Goal: Book appointment/travel/reservation

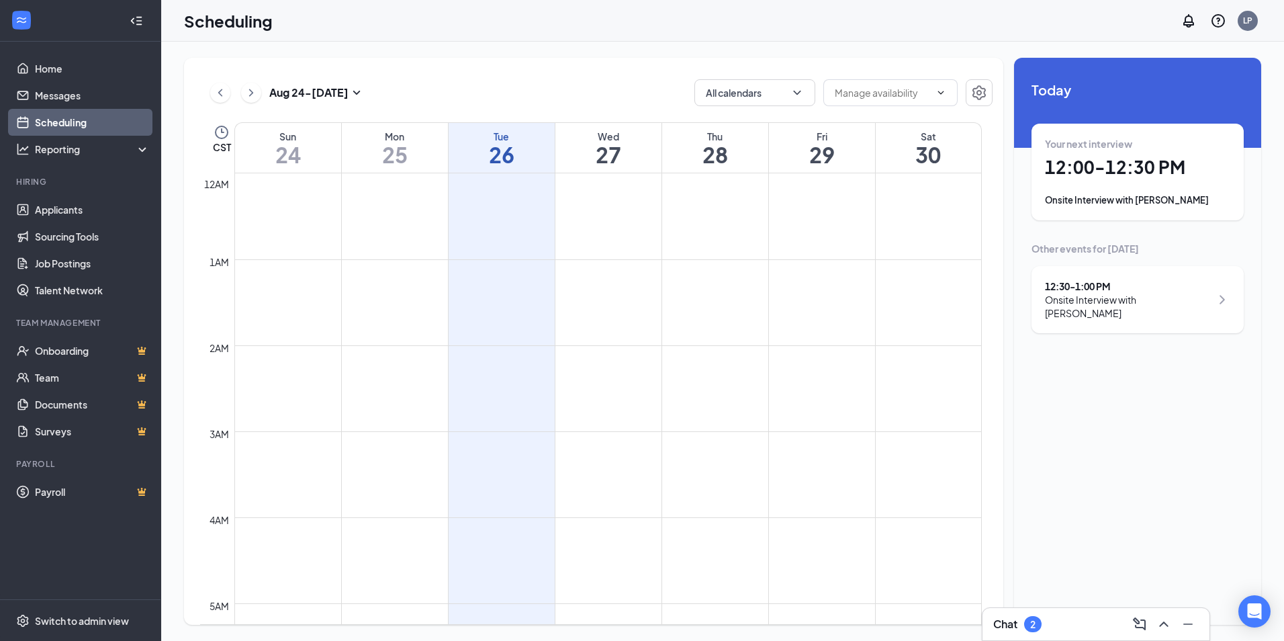
scroll to position [660, 0]
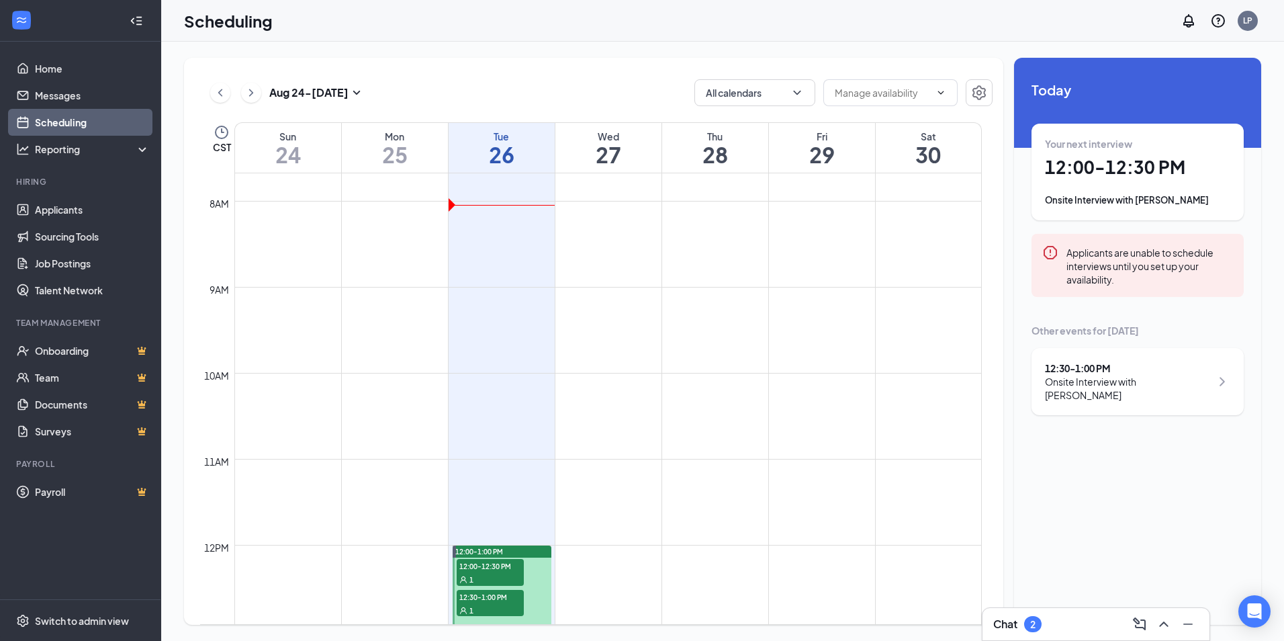
click at [1118, 199] on div "Onsite Interview with [PERSON_NAME]" at bounding box center [1137, 199] width 185 height 13
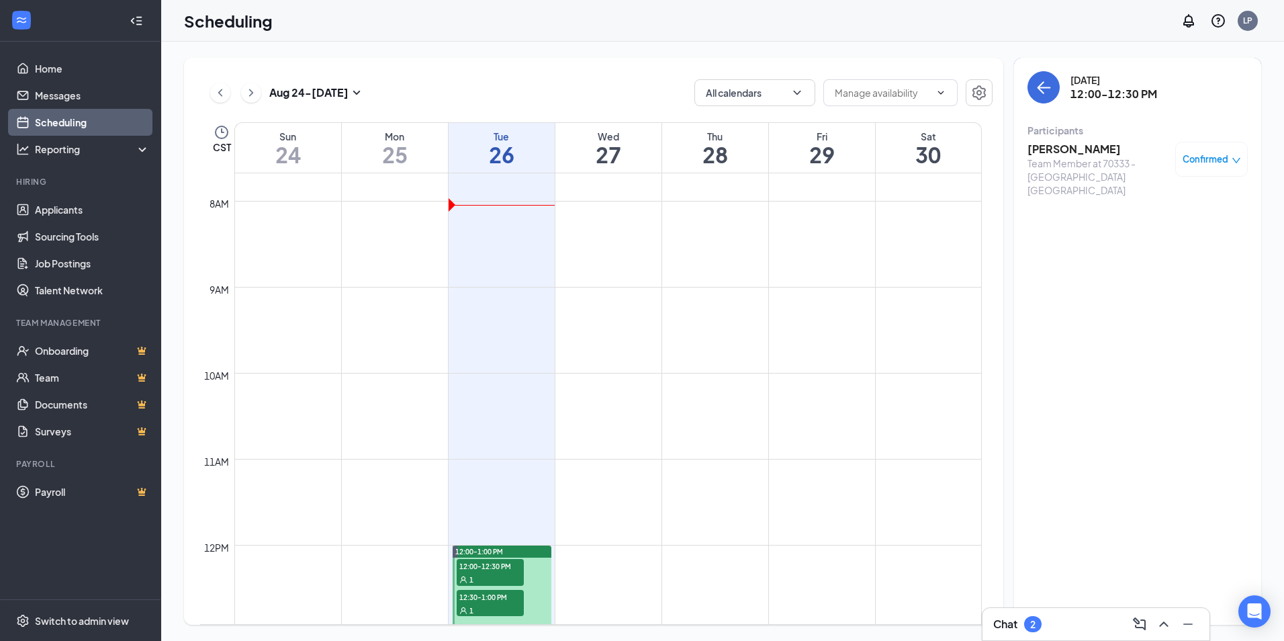
click at [1183, 163] on span "Confirmed" at bounding box center [1206, 158] width 46 height 13
click at [1171, 201] on span "Request Reschedule" at bounding box center [1181, 202] width 92 height 15
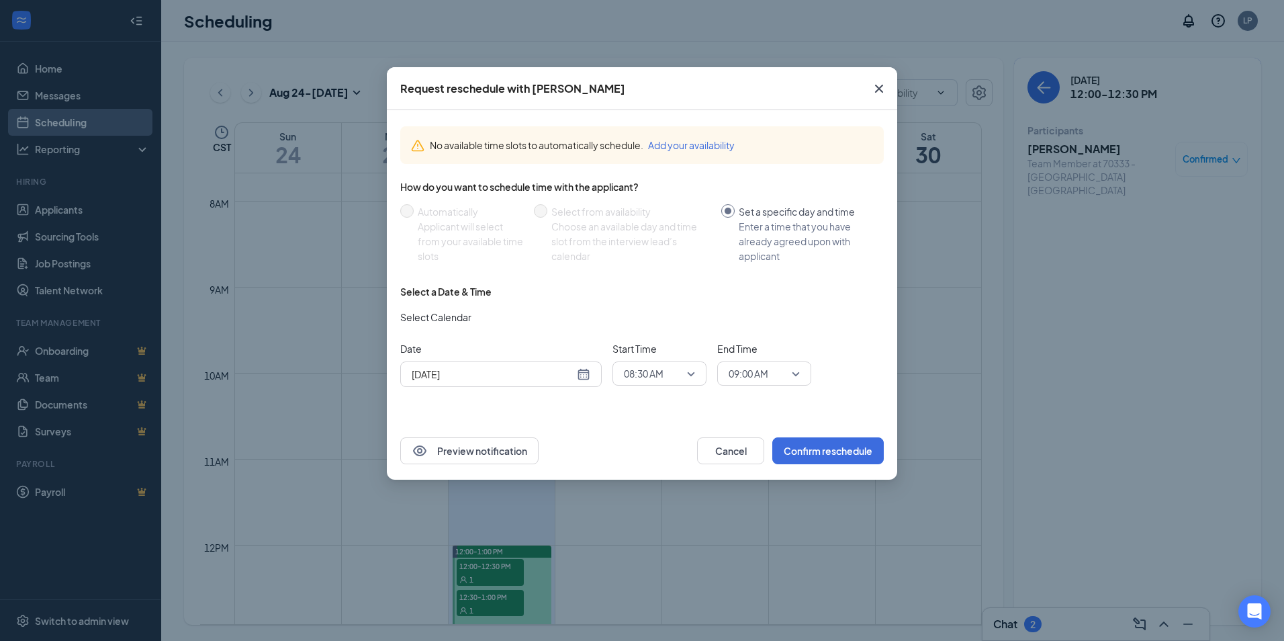
click at [585, 371] on div "[DATE]" at bounding box center [501, 374] width 179 height 15
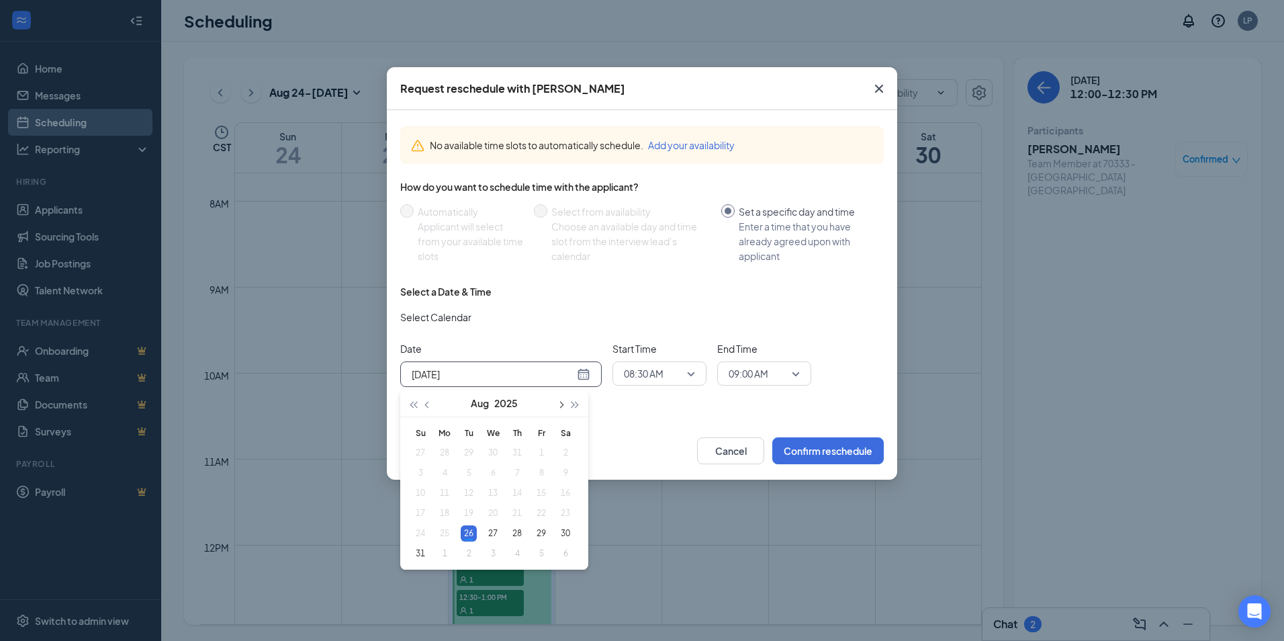
click at [561, 404] on span "button" at bounding box center [560, 405] width 7 height 7
click at [470, 471] on div "9" at bounding box center [469, 473] width 16 height 16
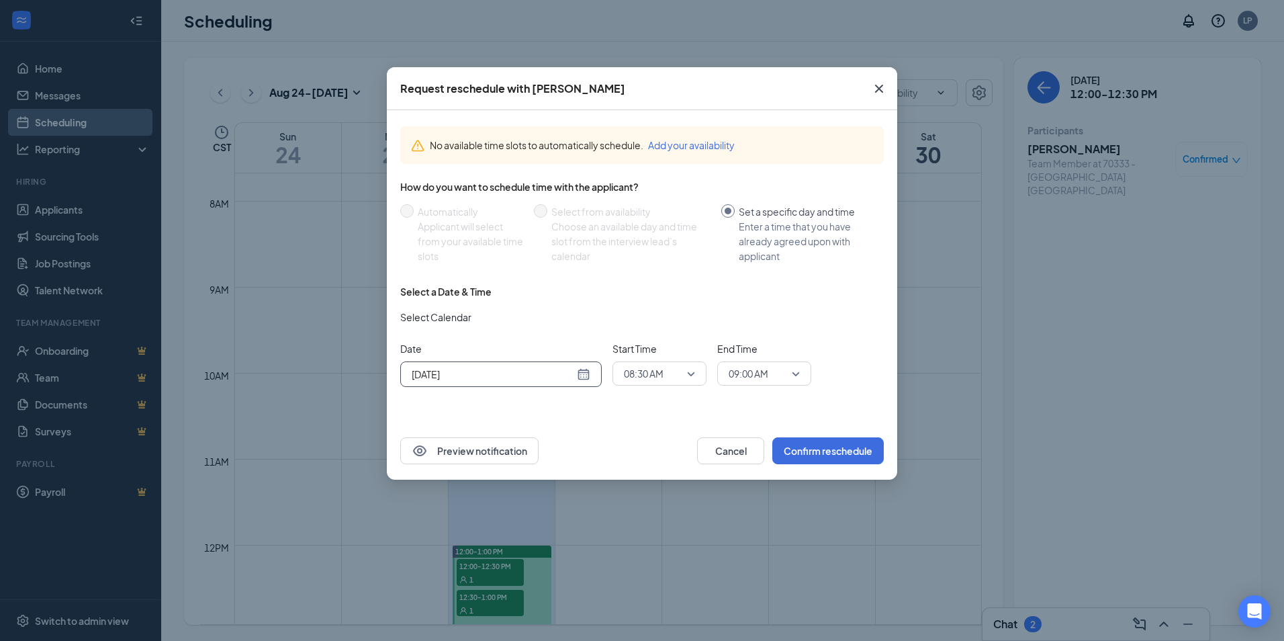
click at [588, 373] on div "[DATE]" at bounding box center [501, 374] width 179 height 15
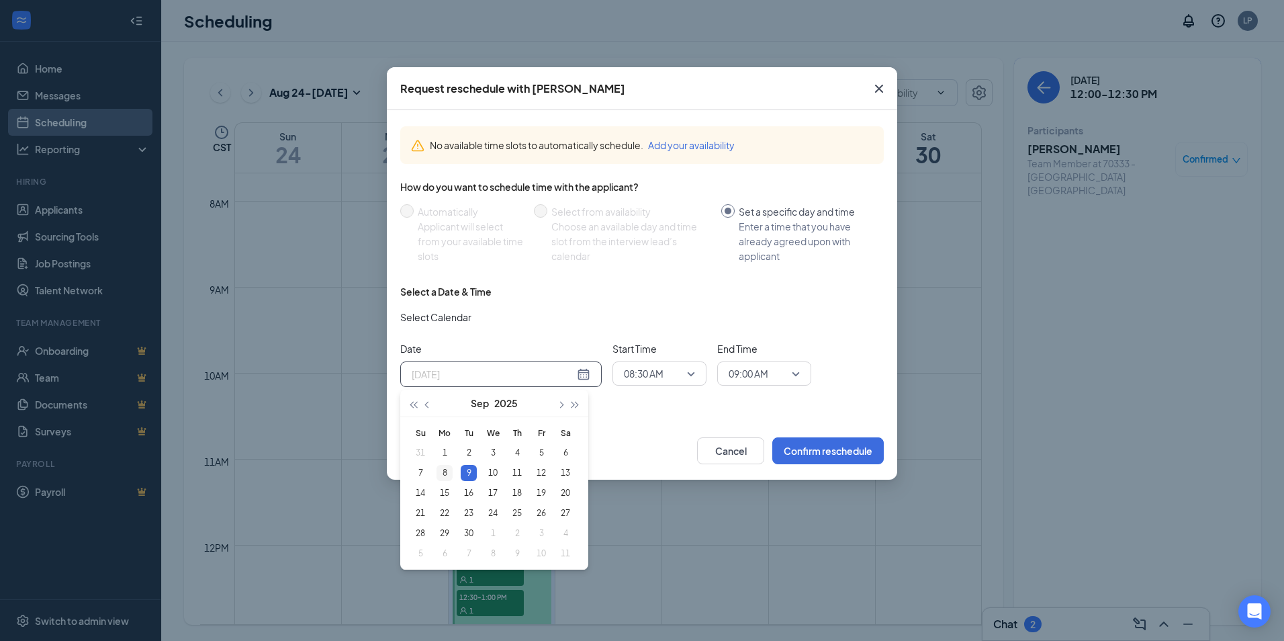
click at [443, 473] on div "8" at bounding box center [445, 473] width 16 height 16
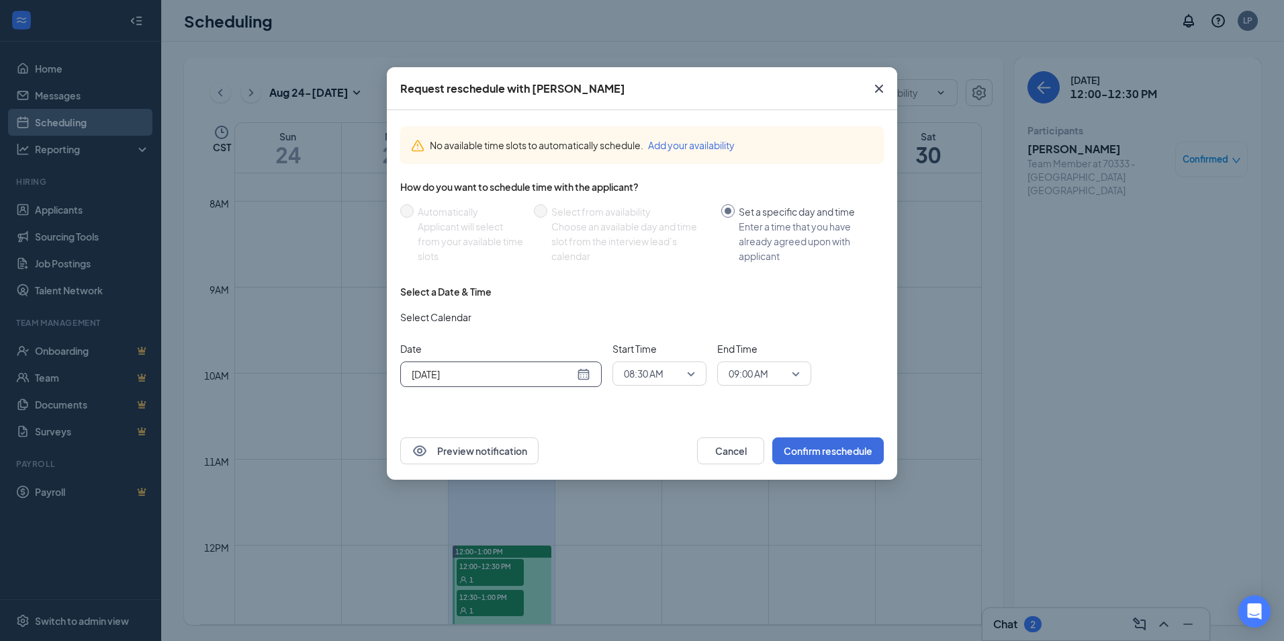
click at [696, 375] on div "08:30 AM" at bounding box center [660, 373] width 94 height 24
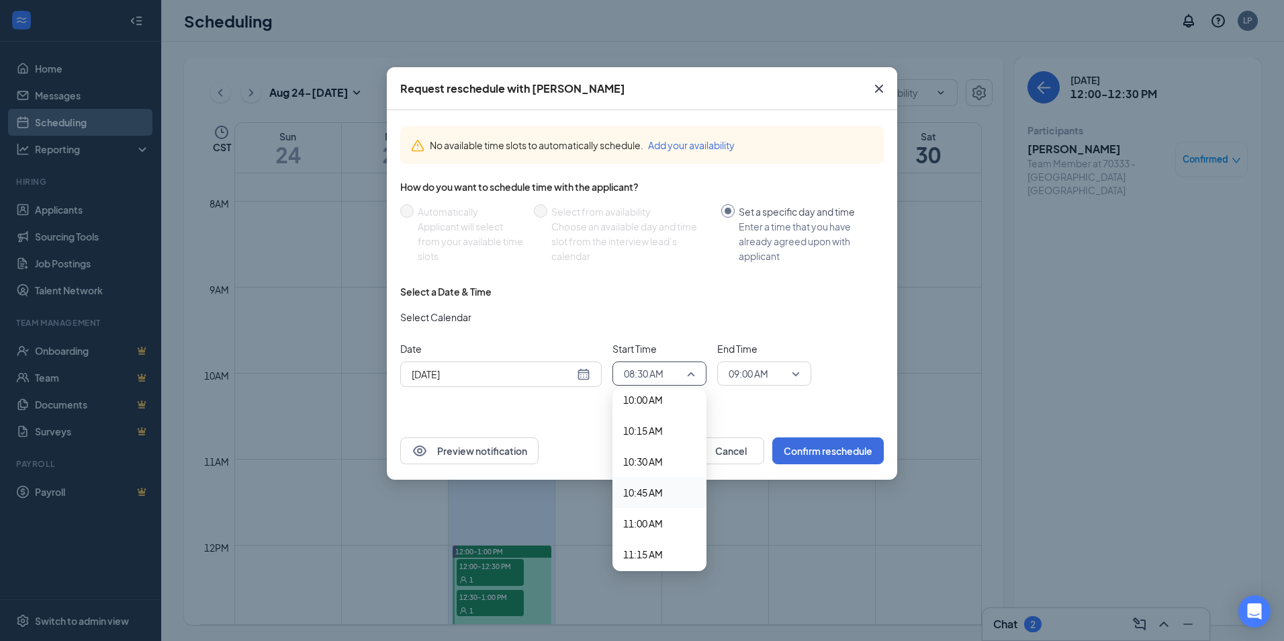
scroll to position [1314, 0]
click at [649, 457] on span "11:00 AM" at bounding box center [643, 456] width 40 height 15
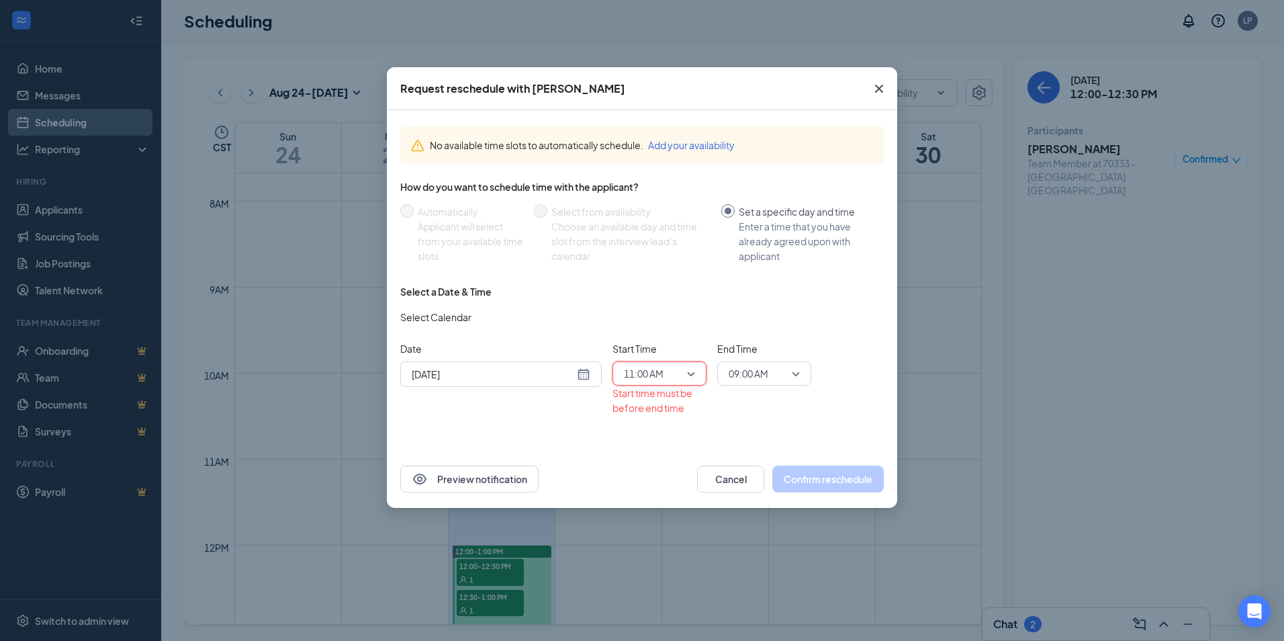
click at [786, 373] on span "09:00 AM" at bounding box center [758, 373] width 59 height 20
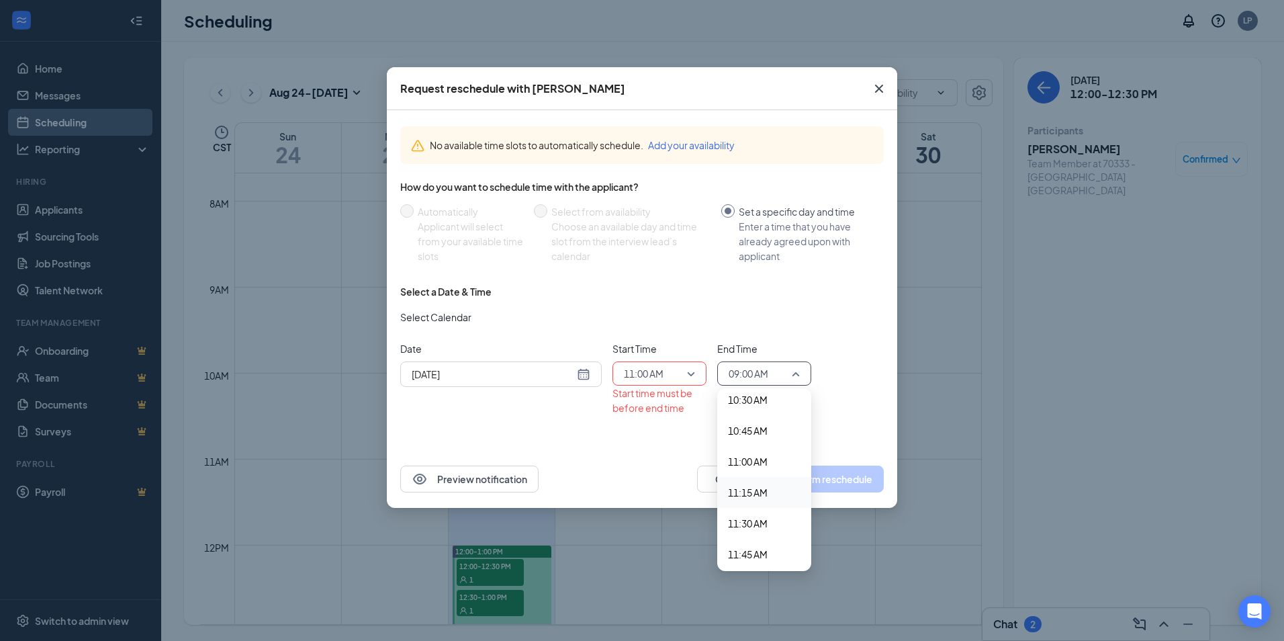
click at [744, 491] on span "11:15 AM" at bounding box center [748, 492] width 40 height 15
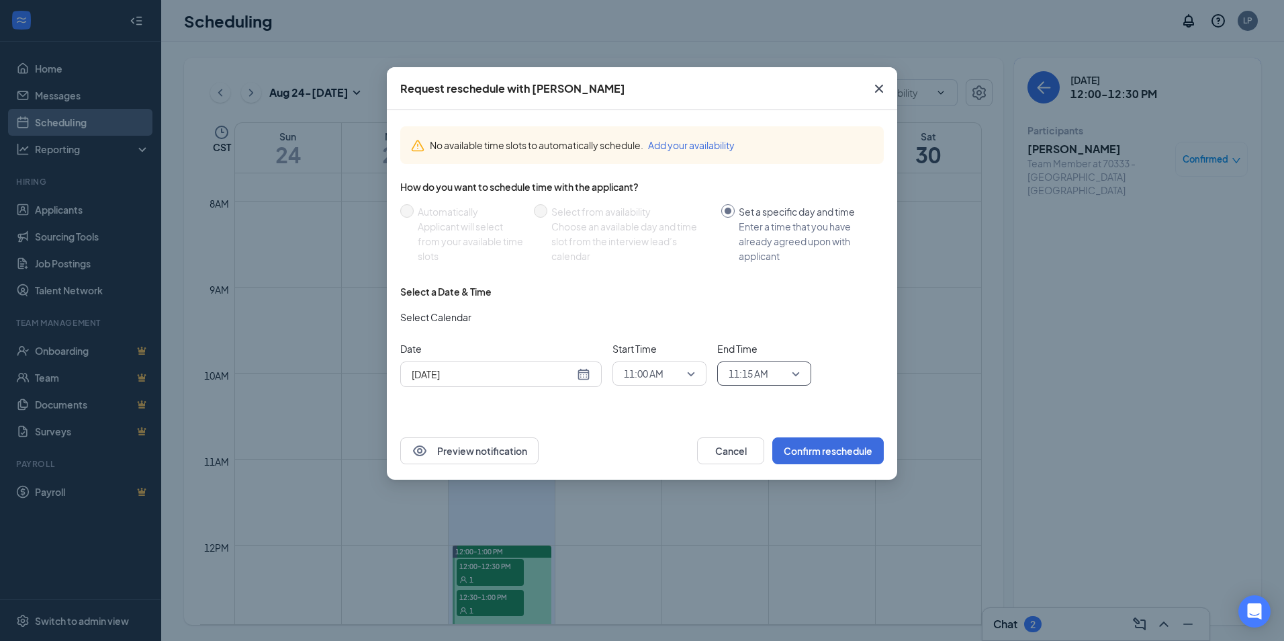
click at [578, 374] on div "[DATE]" at bounding box center [501, 374] width 179 height 15
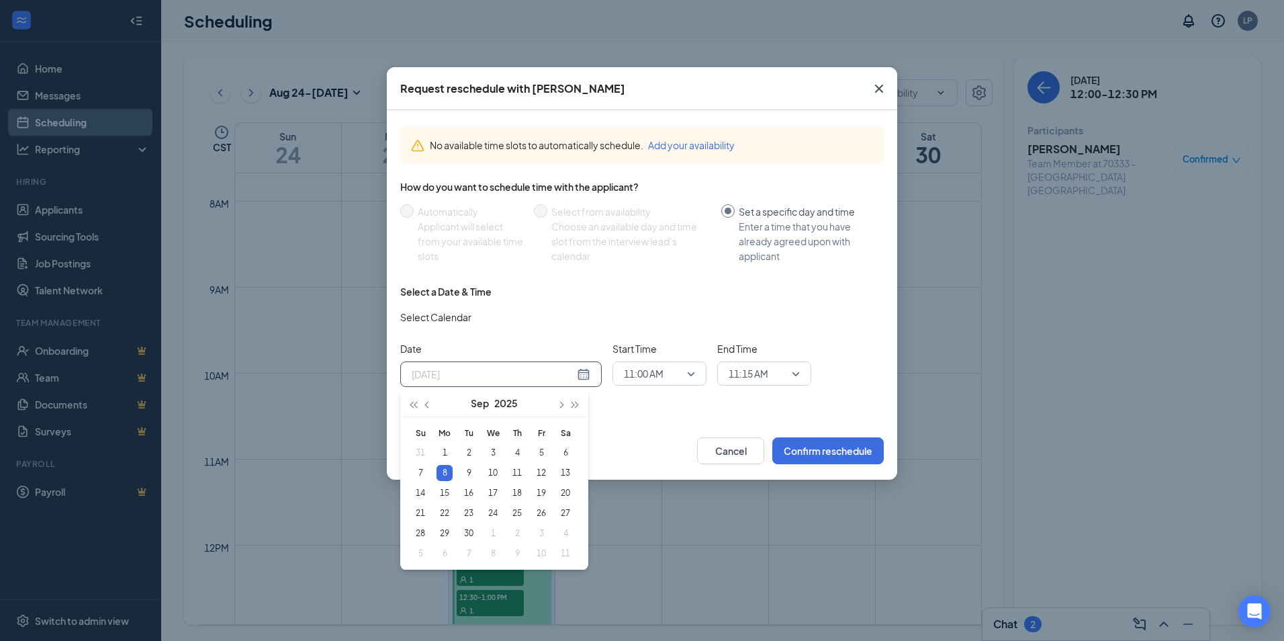
type input "[DATE]"
click at [832, 452] on button "Confirm reschedule" at bounding box center [827, 450] width 111 height 27
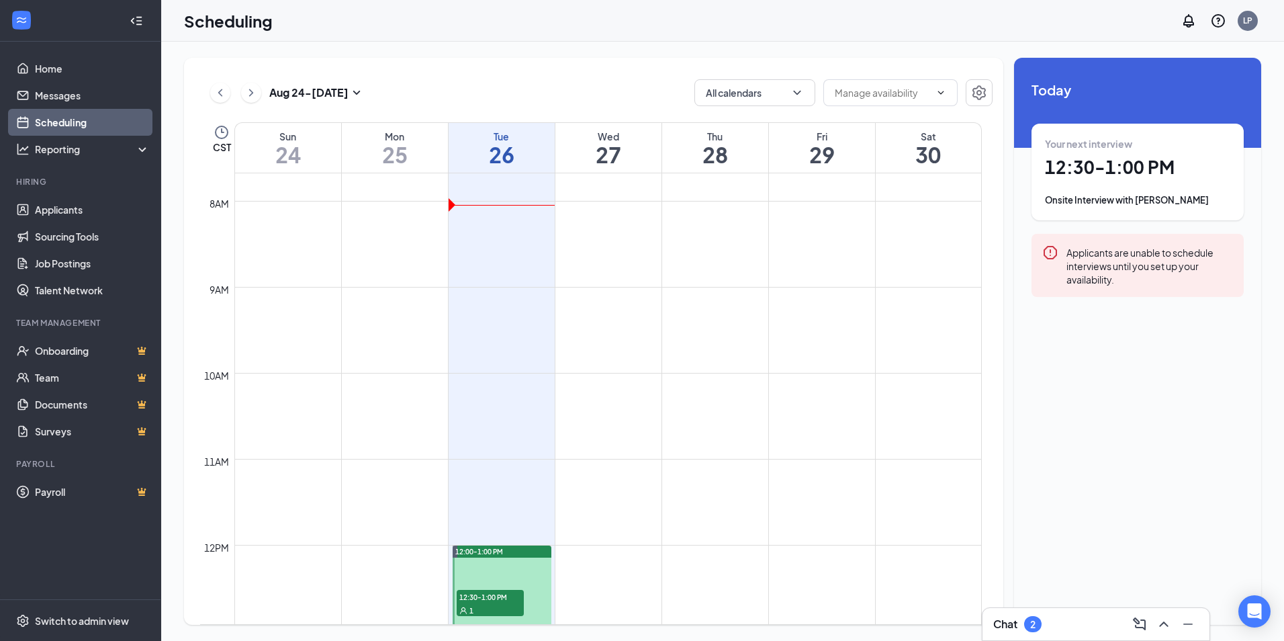
click at [1179, 204] on div "Onsite Interview with [PERSON_NAME]" at bounding box center [1137, 199] width 185 height 13
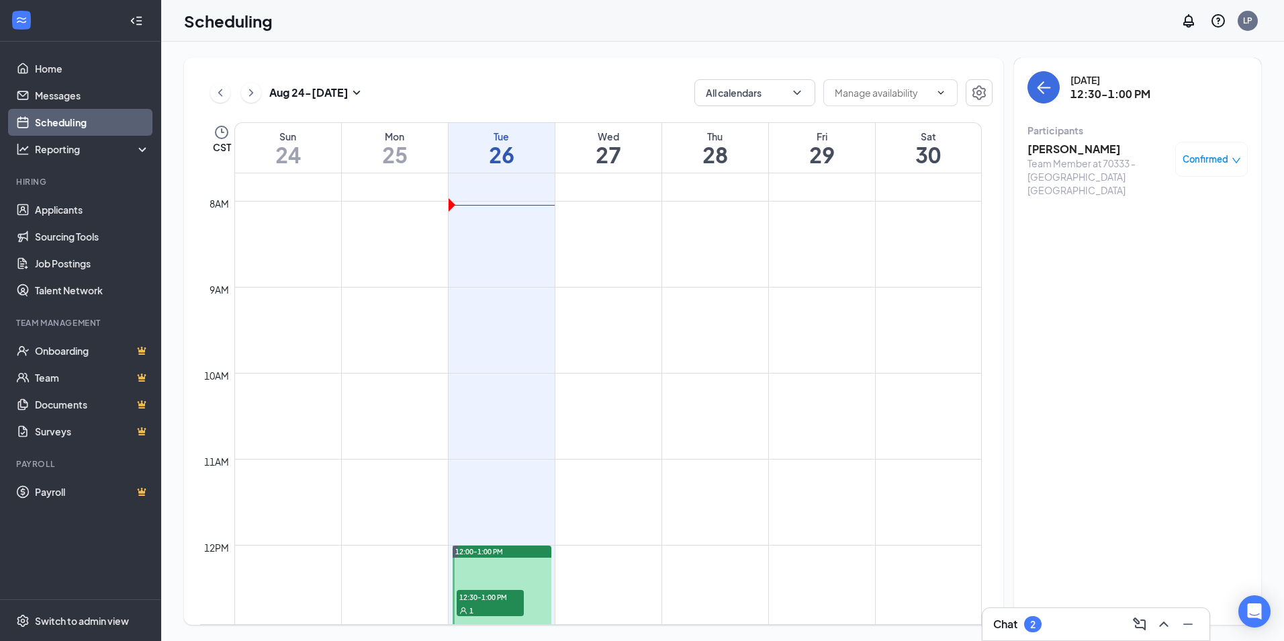
click at [1206, 155] on span "Confirmed" at bounding box center [1206, 158] width 46 height 13
click at [1173, 201] on span "Request Reschedule" at bounding box center [1181, 202] width 92 height 15
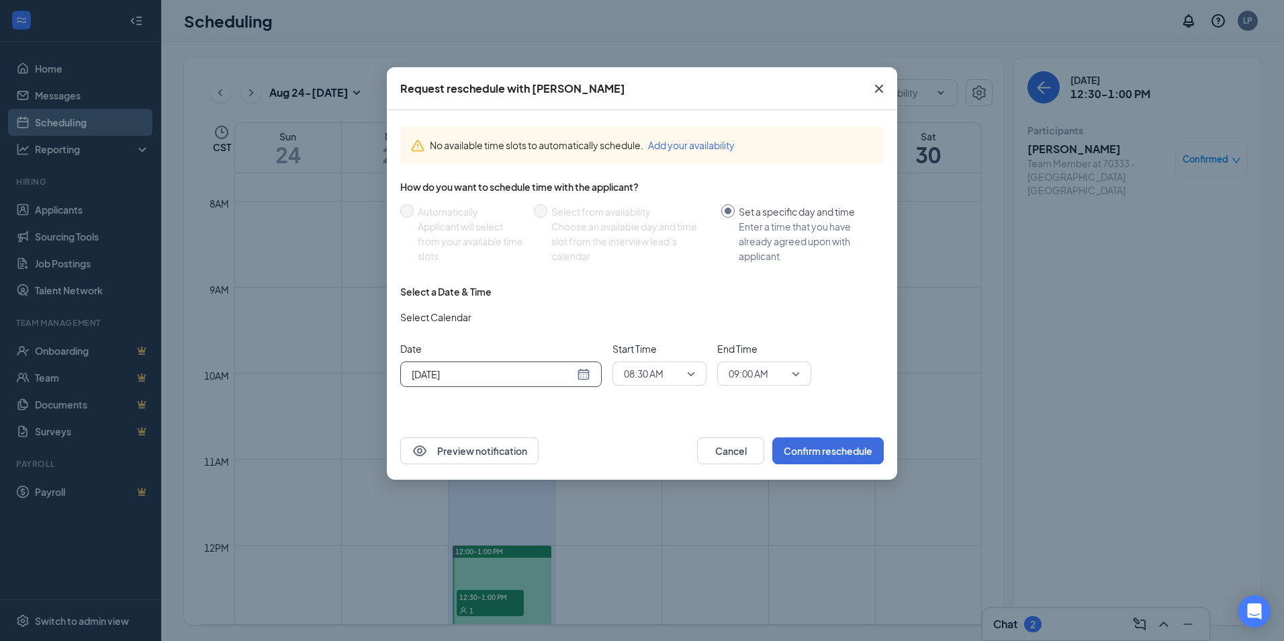
click at [577, 374] on div "[DATE]" at bounding box center [501, 374] width 179 height 15
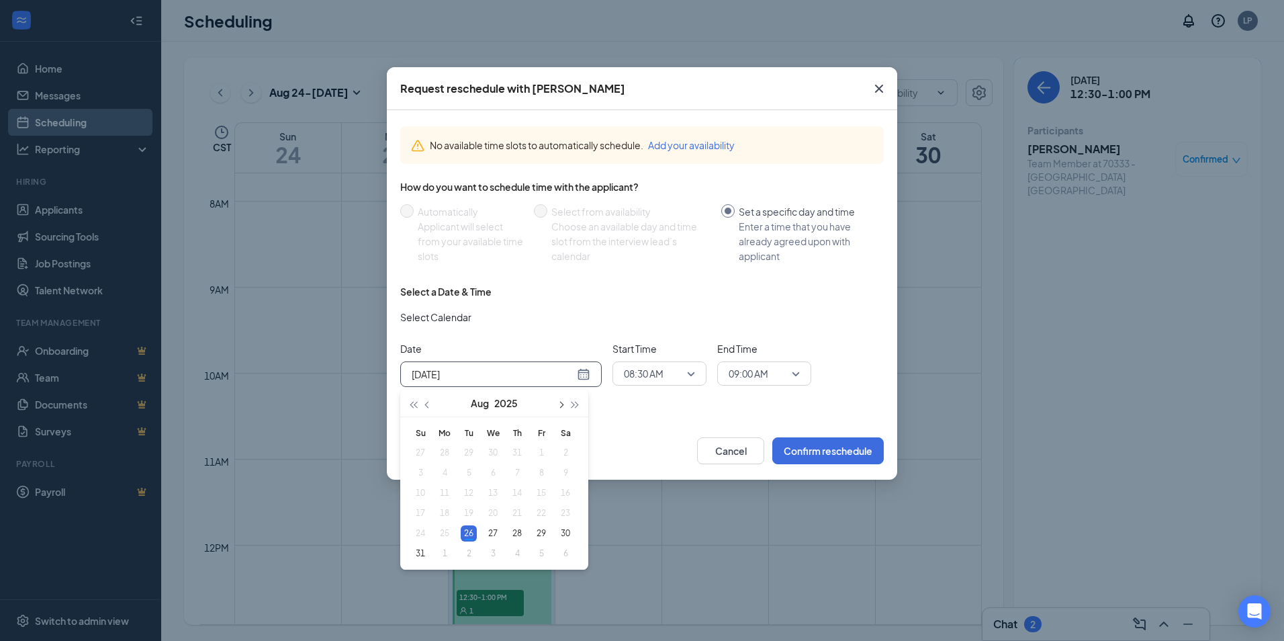
click at [558, 398] on button "button" at bounding box center [560, 403] width 15 height 27
type input "[DATE]"
click at [447, 470] on div "8" at bounding box center [445, 473] width 16 height 16
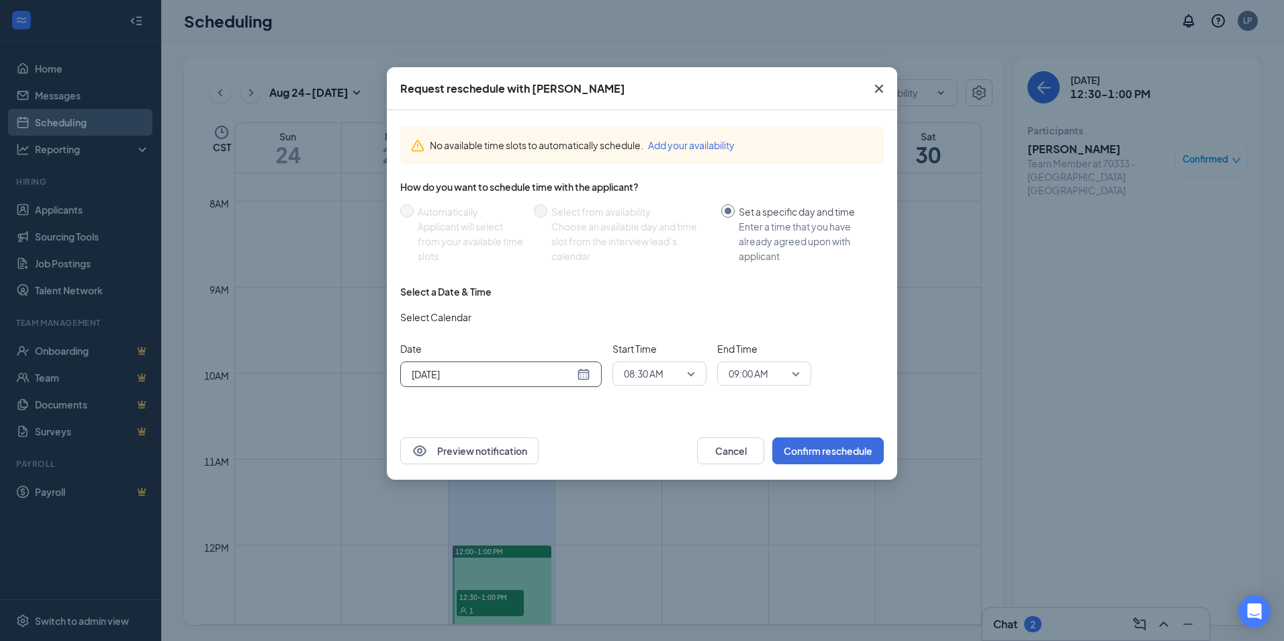
click at [688, 376] on span "08:30 AM" at bounding box center [659, 373] width 71 height 20
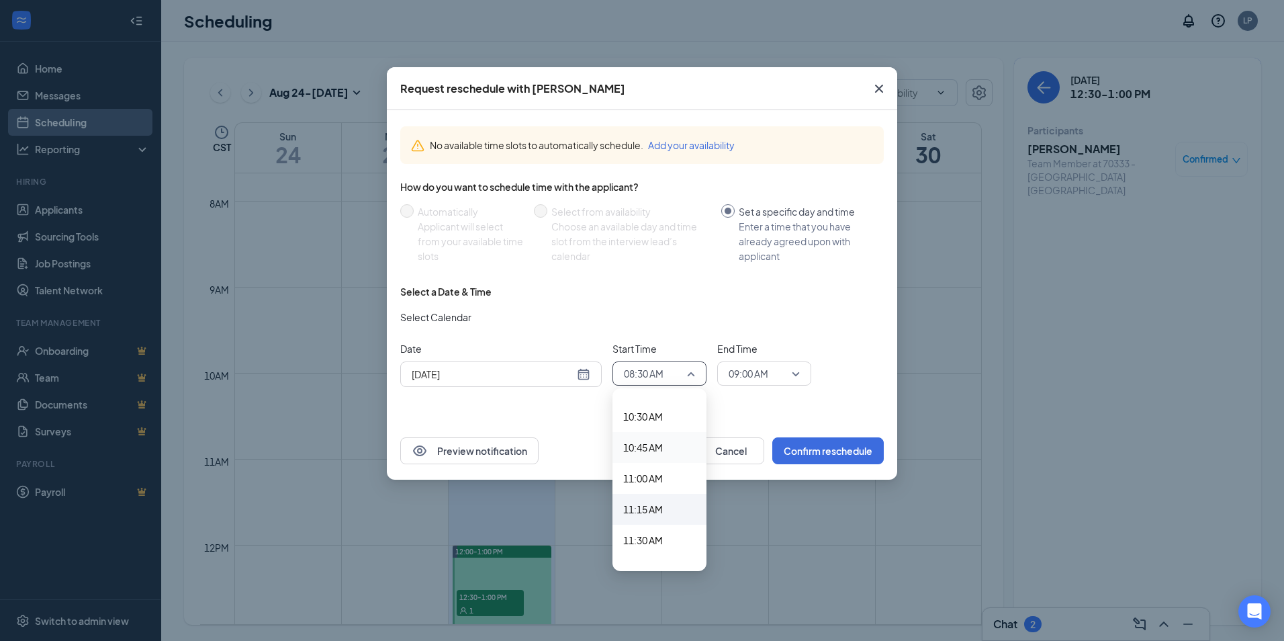
scroll to position [1314, 0]
click at [647, 490] on span "11:15 AM" at bounding box center [643, 487] width 40 height 15
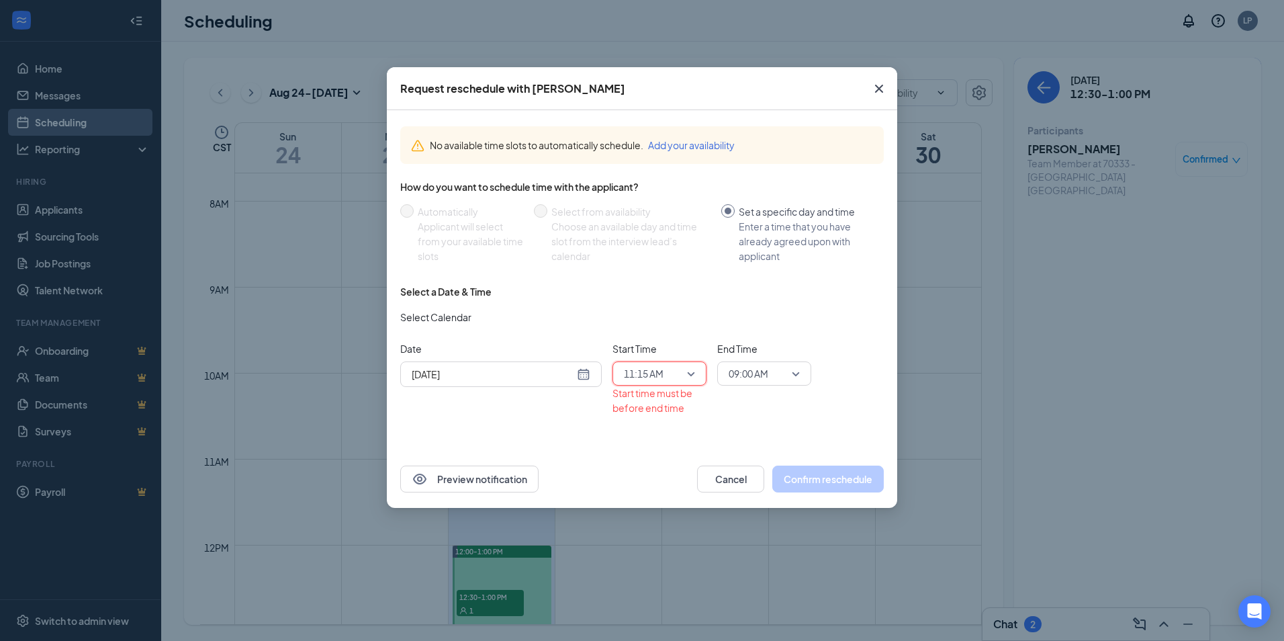
click at [788, 367] on span "09:00 AM" at bounding box center [764, 373] width 71 height 20
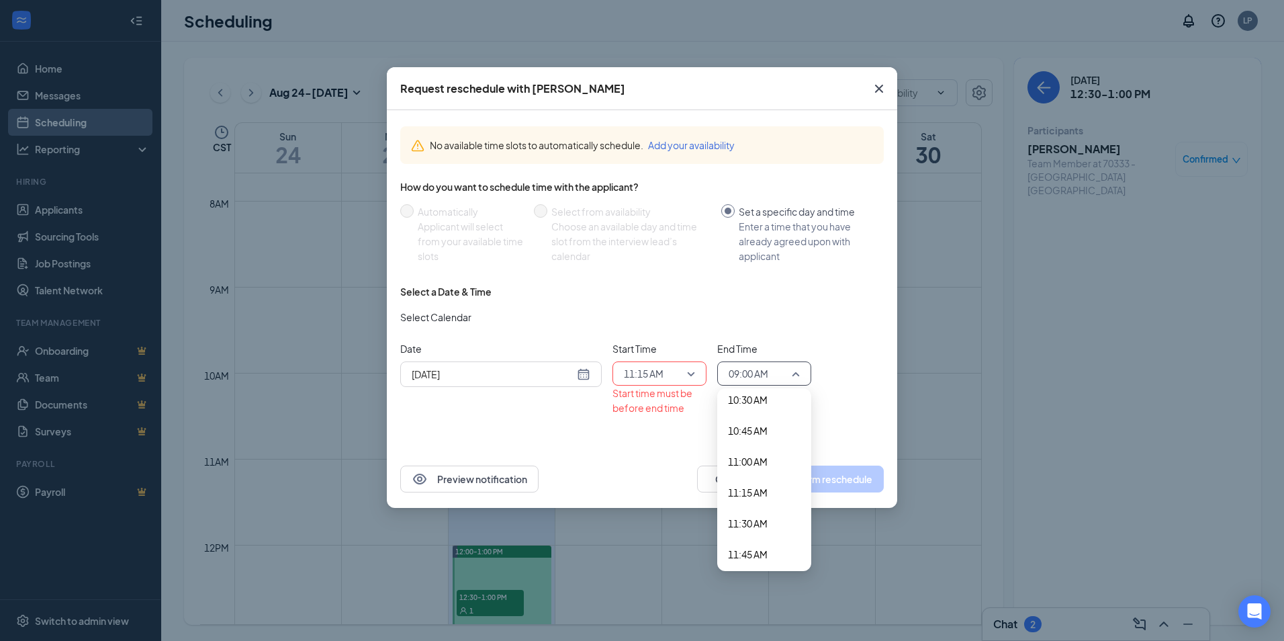
scroll to position [1375, 0]
click at [761, 453] on span "11:30 AM" at bounding box center [748, 456] width 40 height 15
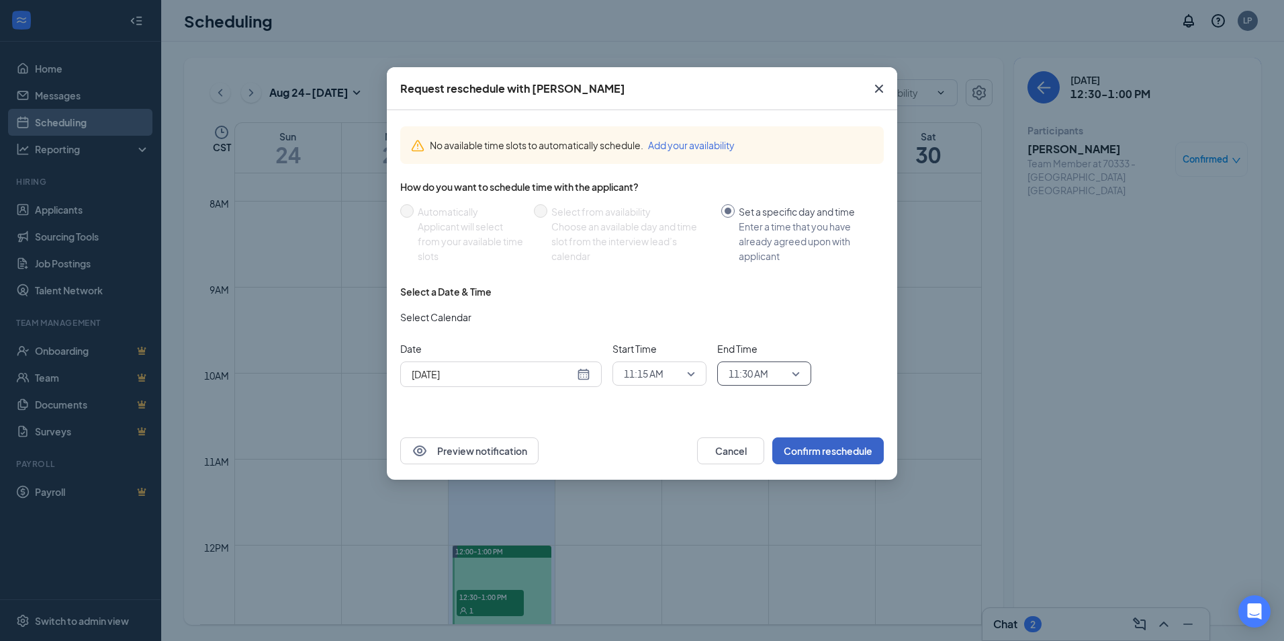
click at [817, 449] on button "Confirm reschedule" at bounding box center [827, 450] width 111 height 27
